Goal: Information Seeking & Learning: Learn about a topic

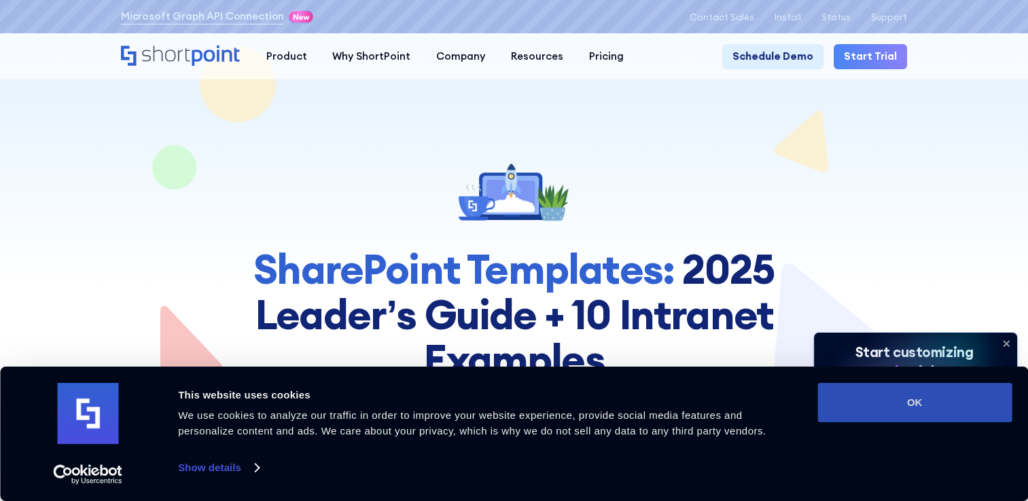
click at [924, 405] on button "OK" at bounding box center [914, 402] width 194 height 39
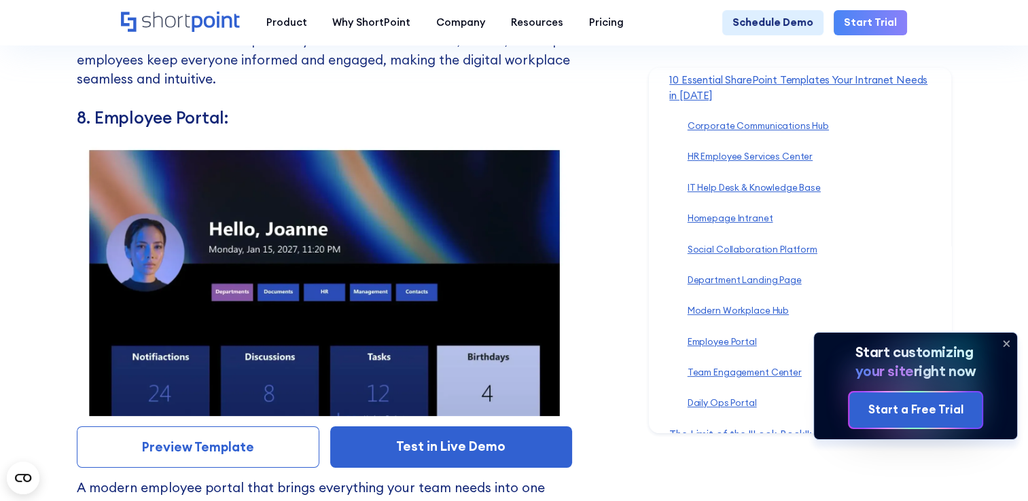
scroll to position [9377, 0]
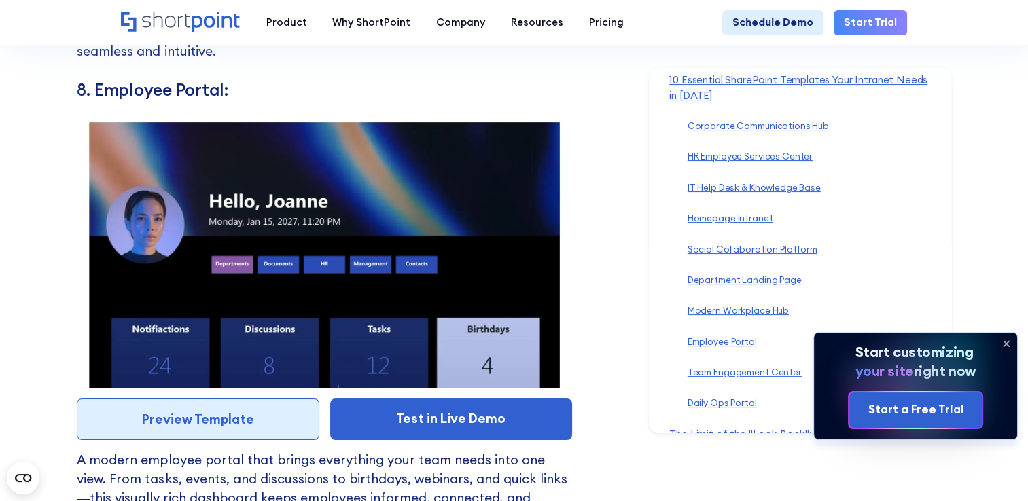
click at [288, 429] on link "Preview Template" at bounding box center [198, 419] width 242 height 41
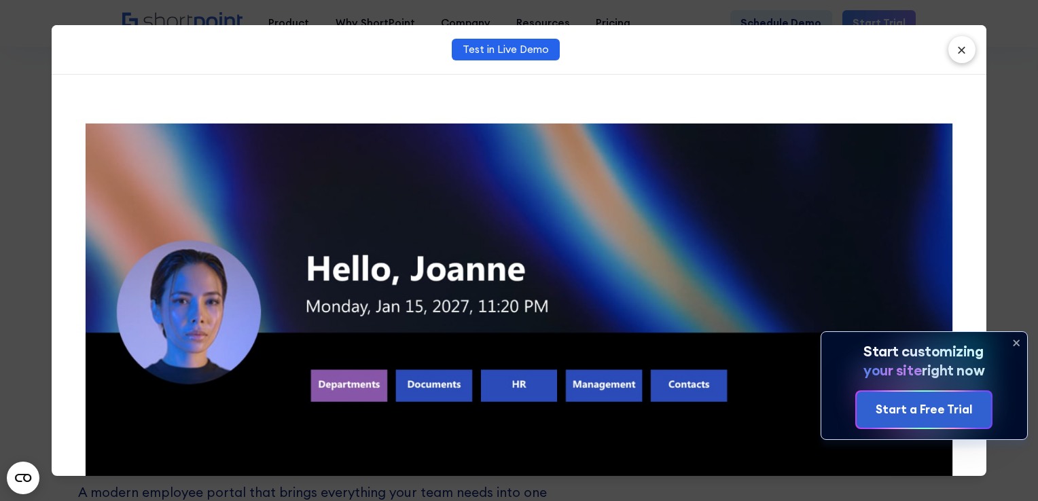
scroll to position [0, 0]
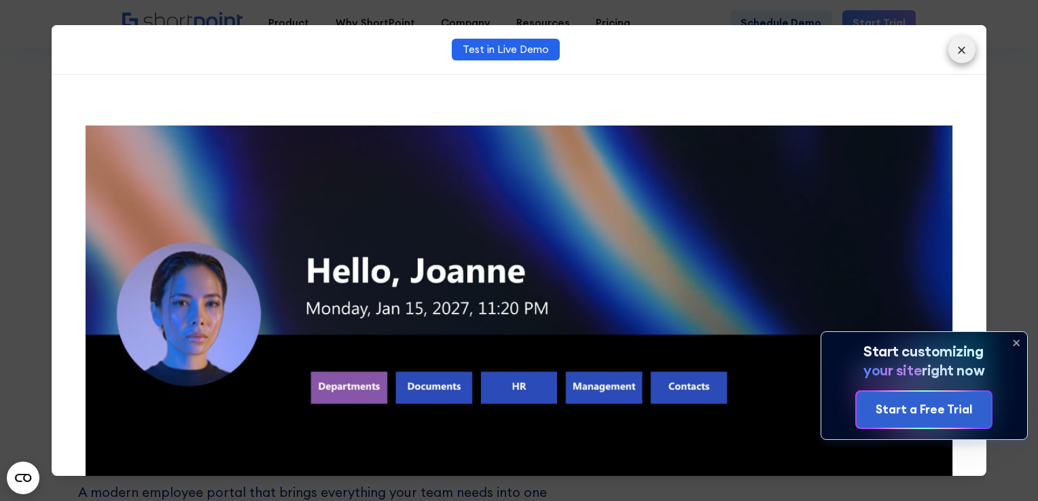
click at [968, 52] on button "×" at bounding box center [962, 49] width 27 height 27
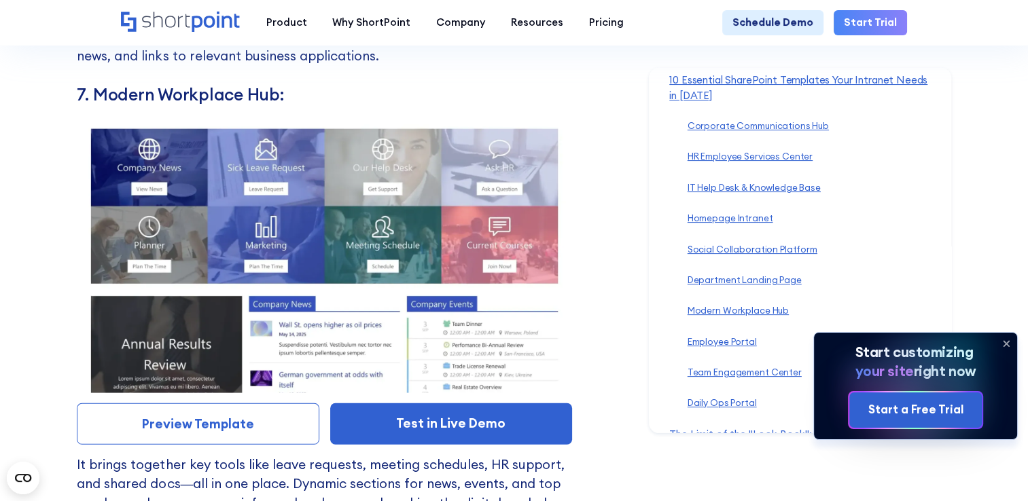
scroll to position [8902, 0]
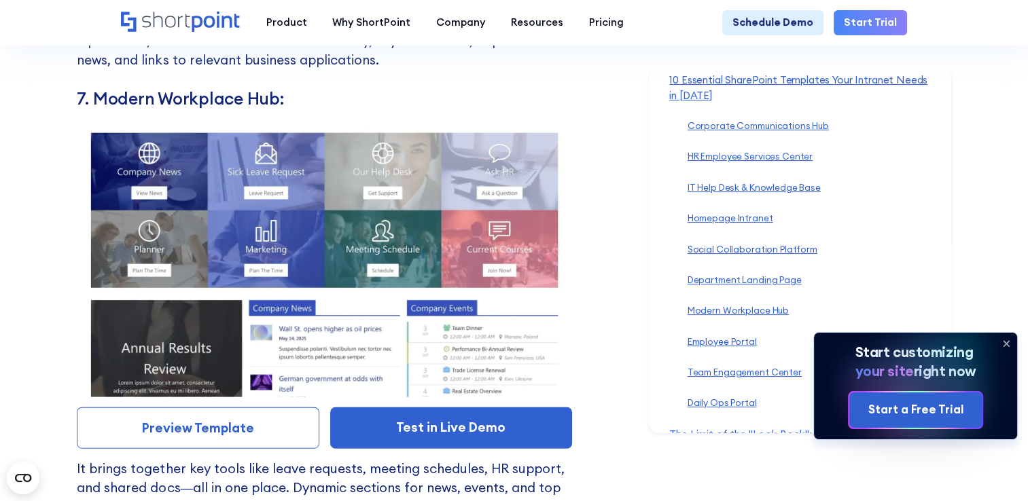
click at [185, 434] on link "Preview Template" at bounding box center [198, 428] width 242 height 41
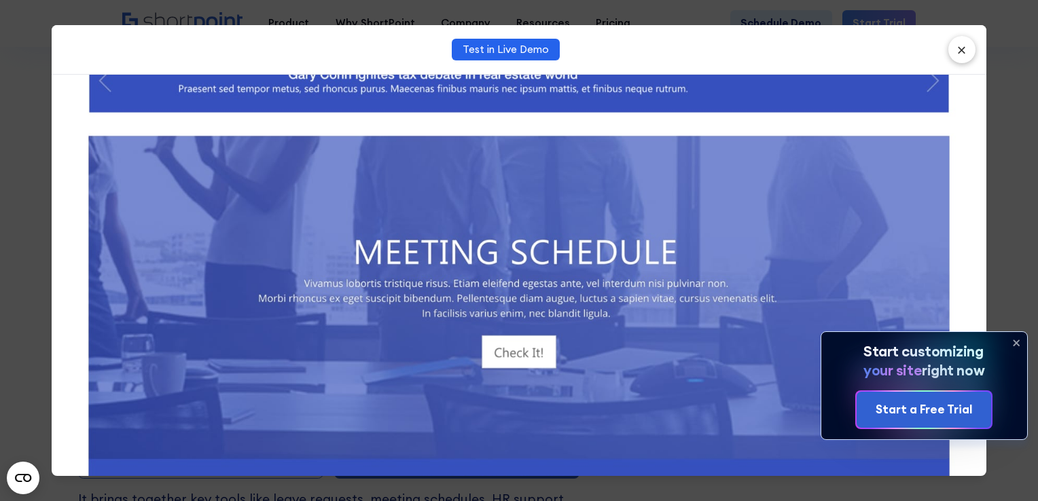
scroll to position [1144, 0]
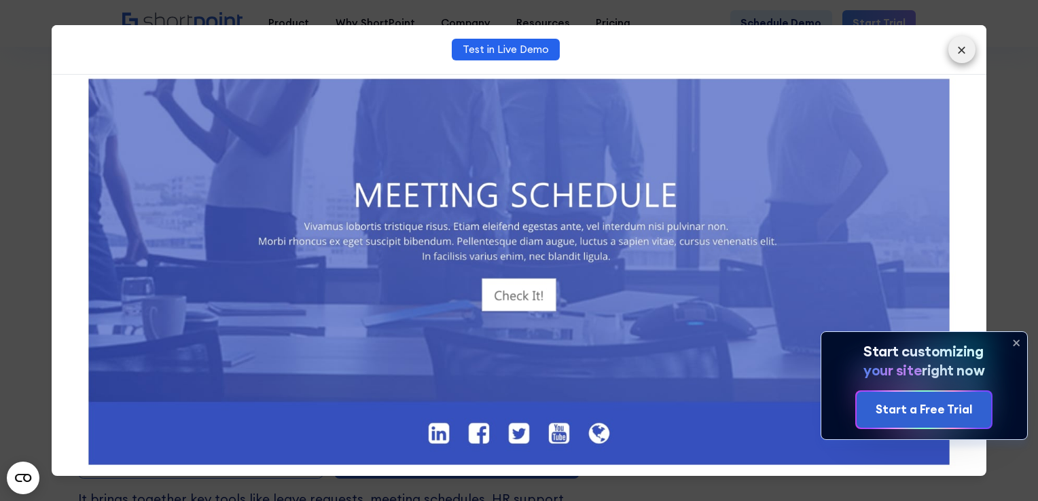
click at [959, 53] on button "×" at bounding box center [962, 49] width 27 height 27
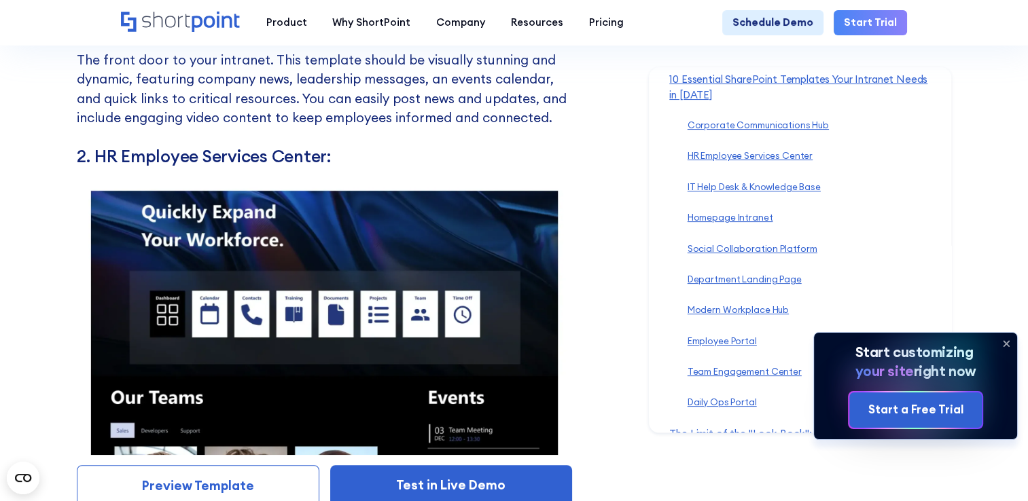
scroll to position [6591, 0]
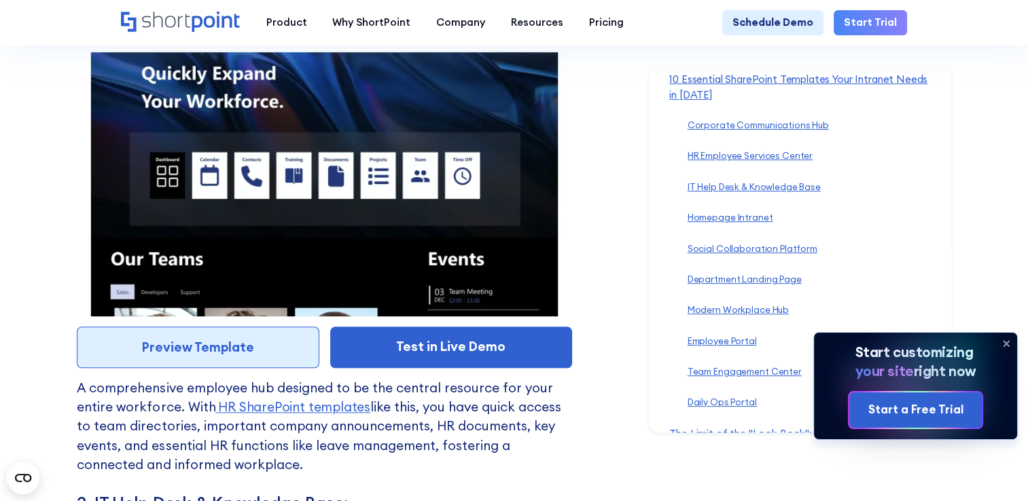
click at [224, 353] on link "Preview Template" at bounding box center [198, 347] width 242 height 41
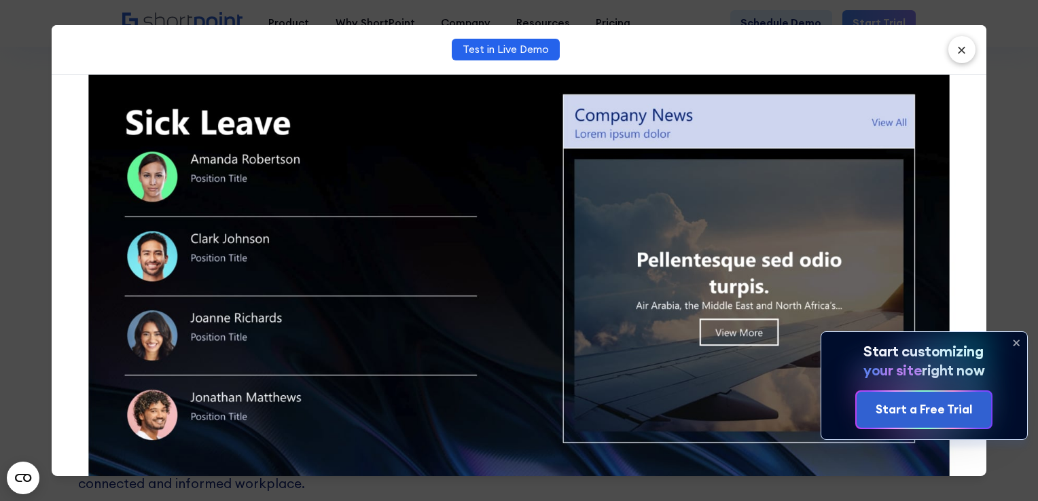
scroll to position [1390, 0]
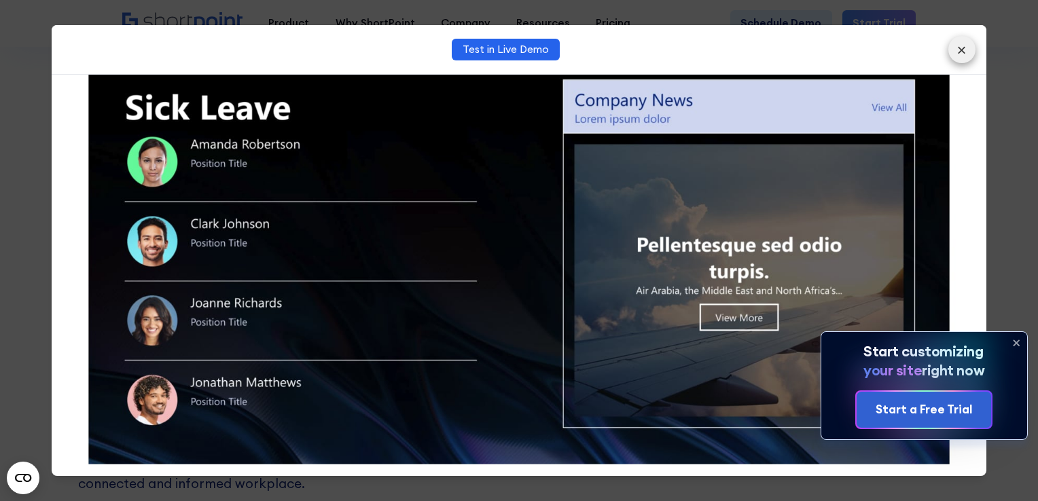
click at [968, 53] on button "×" at bounding box center [962, 49] width 27 height 27
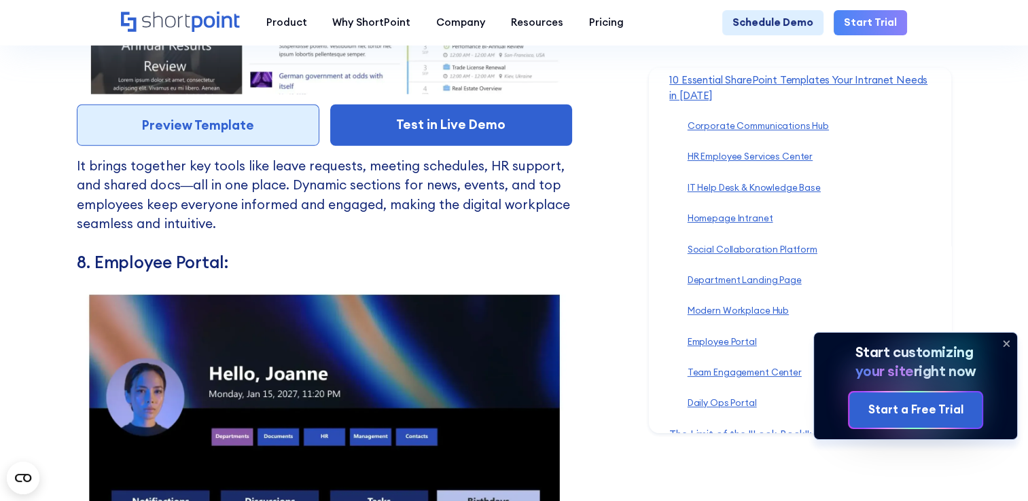
scroll to position [9173, 0]
